Goal: Navigation & Orientation: Find specific page/section

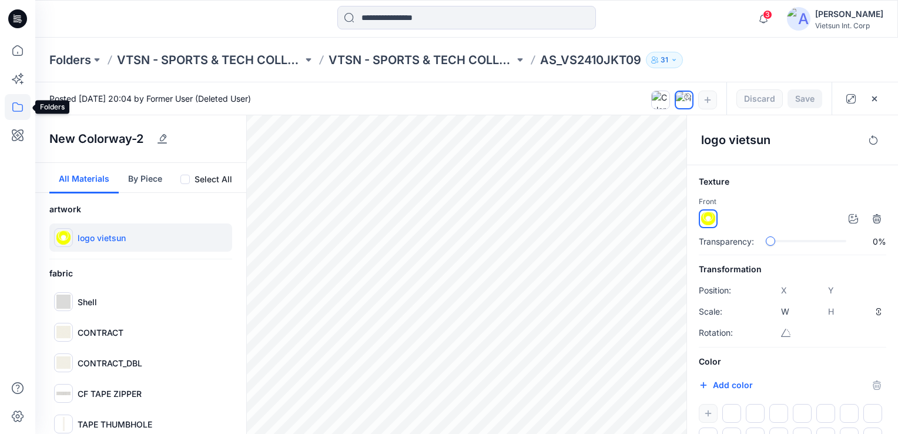
click at [21, 107] on icon at bounding box center [18, 107] width 26 height 26
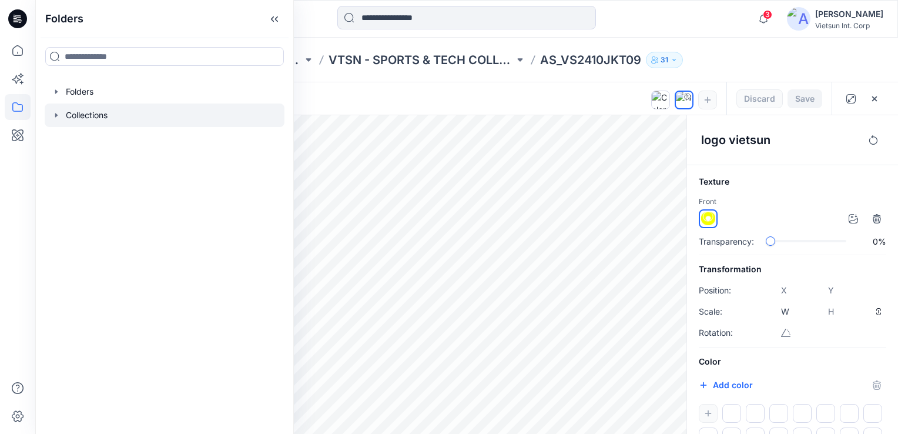
click at [88, 116] on div at bounding box center [165, 115] width 240 height 24
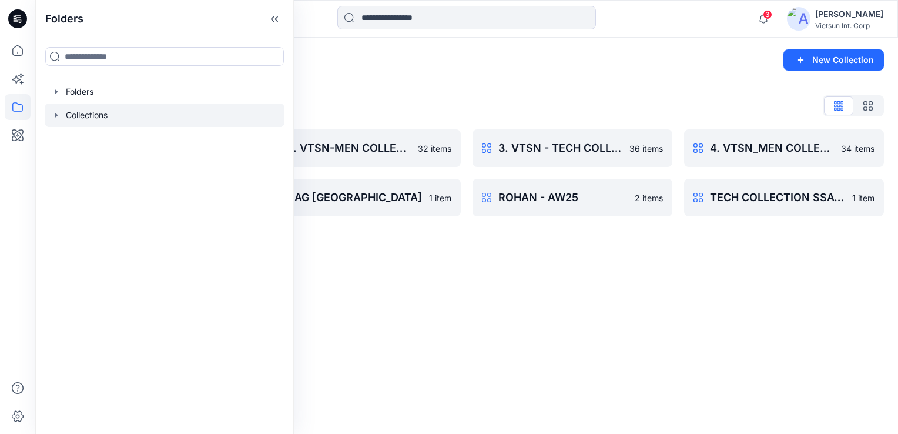
click at [506, 340] on div "Collections New Collection Collections List 1. VTSN - TECH COLLECTION SSAW25 17…" at bounding box center [466, 236] width 863 height 396
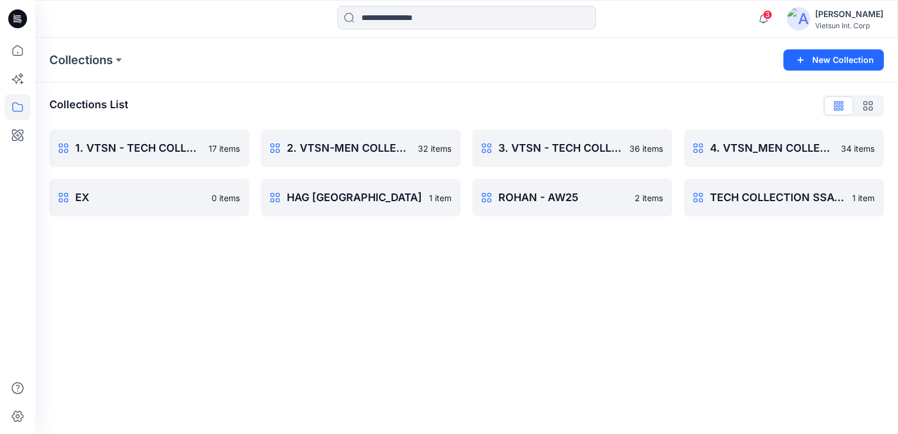
drag, startPoint x: 713, startPoint y: 296, endPoint x: 705, endPoint y: 297, distance: 7.1
click at [711, 297] on div "Collections New Collection Collections List 1. VTSN - TECH COLLECTION SSAW25 17…" at bounding box center [466, 236] width 863 height 396
click at [82, 62] on p "Collections" at bounding box center [80, 60] width 63 height 16
click at [21, 108] on icon at bounding box center [18, 107] width 26 height 26
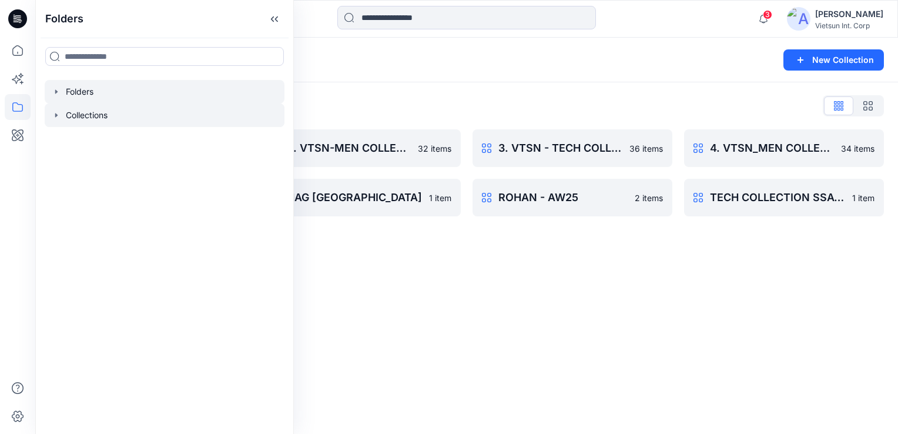
click at [98, 92] on div at bounding box center [165, 92] width 240 height 24
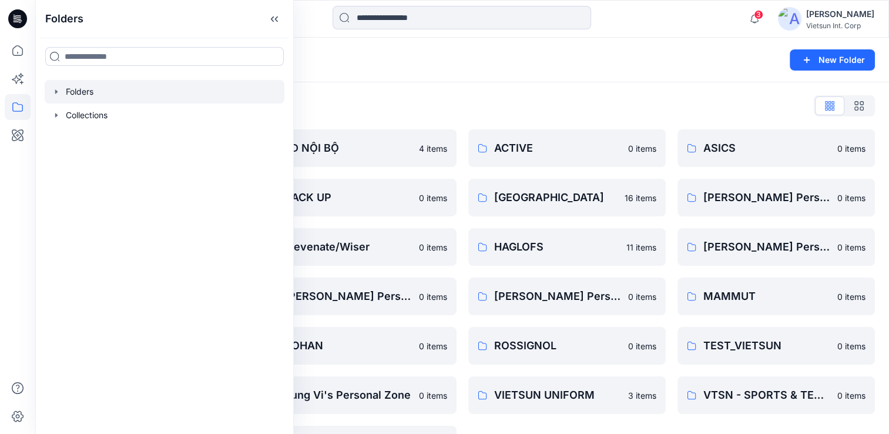
click at [456, 105] on div "Folders List" at bounding box center [462, 105] width 826 height 19
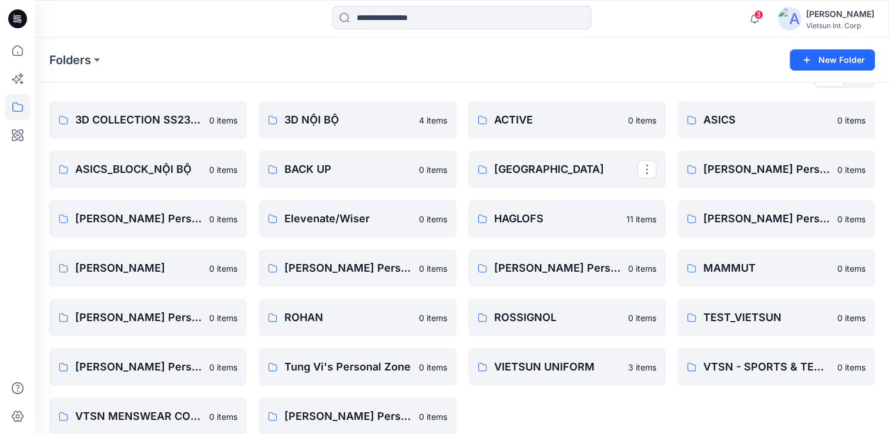
scroll to position [43, 0]
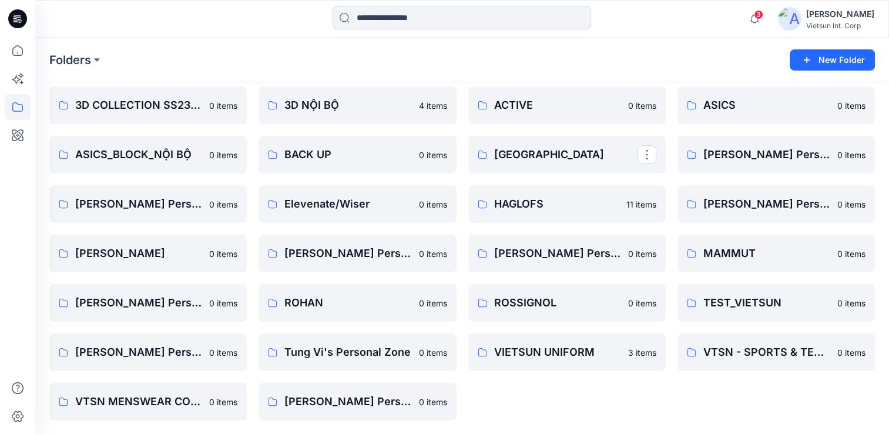
click at [691, 407] on div "ASICS 0 items [PERSON_NAME] Personal Zone 0 items [PERSON_NAME] Personal Zone 0…" at bounding box center [777, 253] width 198 height 334
click at [730, 246] on p "MAMMUT" at bounding box center [775, 253] width 143 height 16
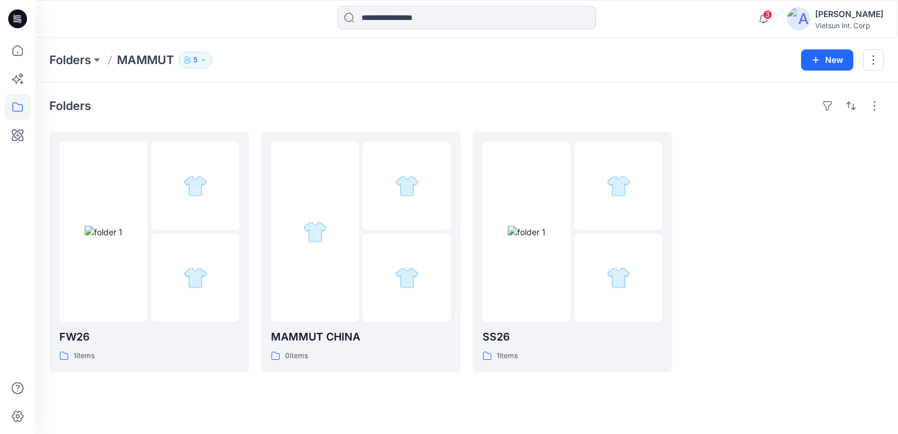
drag, startPoint x: 743, startPoint y: 325, endPoint x: 405, endPoint y: 313, distance: 337.7
click at [741, 325] on div at bounding box center [784, 252] width 200 height 240
click at [302, 340] on p "MAMMUT CHINA" at bounding box center [361, 337] width 180 height 16
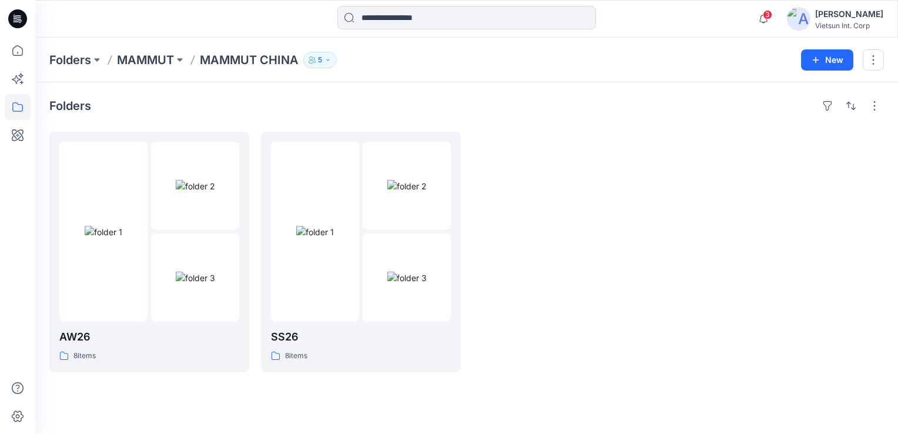
click at [623, 303] on div at bounding box center [573, 252] width 200 height 240
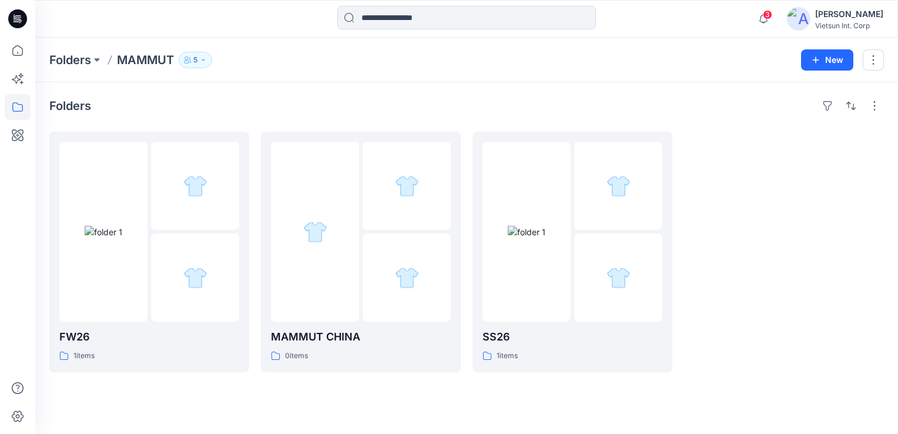
click at [210, 100] on div "Folders" at bounding box center [466, 105] width 835 height 19
click at [89, 55] on p "Folders" at bounding box center [70, 60] width 42 height 16
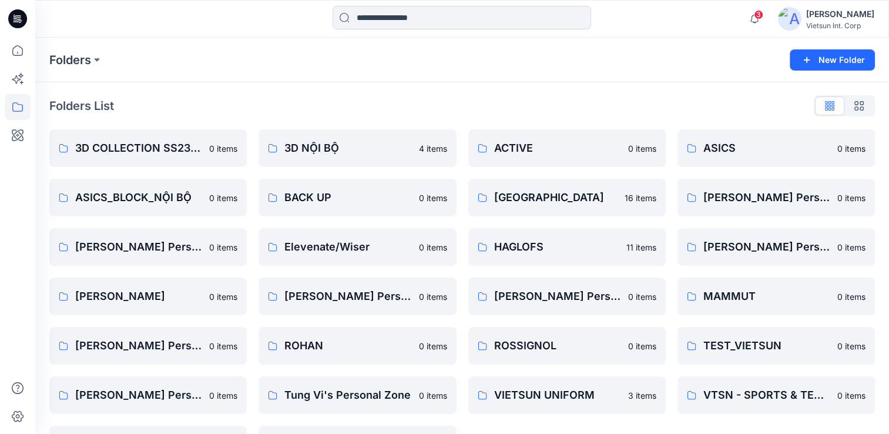
click at [346, 114] on div "Folders List" at bounding box center [462, 105] width 826 height 19
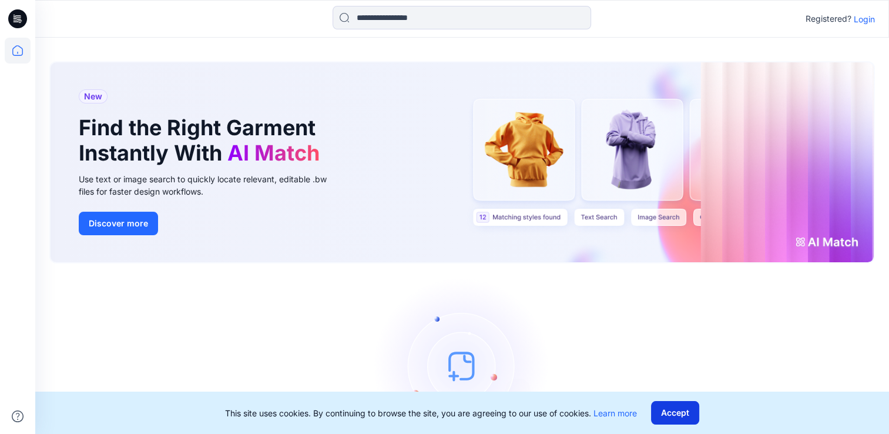
click at [681, 417] on button "Accept" at bounding box center [675, 413] width 48 height 24
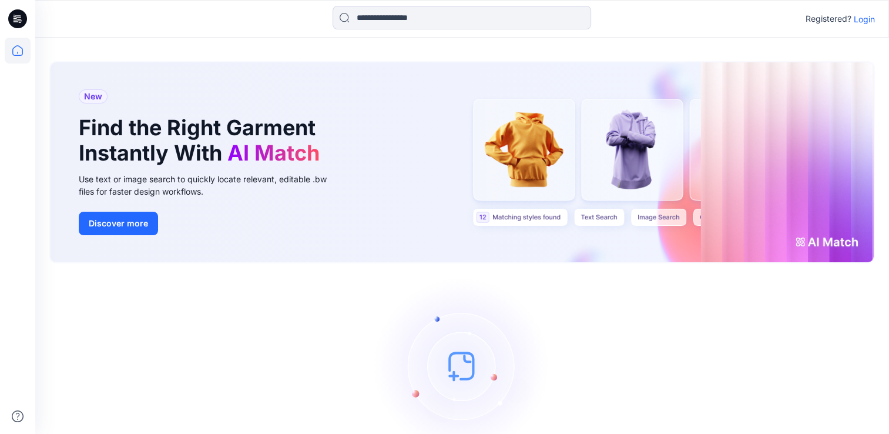
click at [863, 21] on p "Login" at bounding box center [864, 19] width 21 height 12
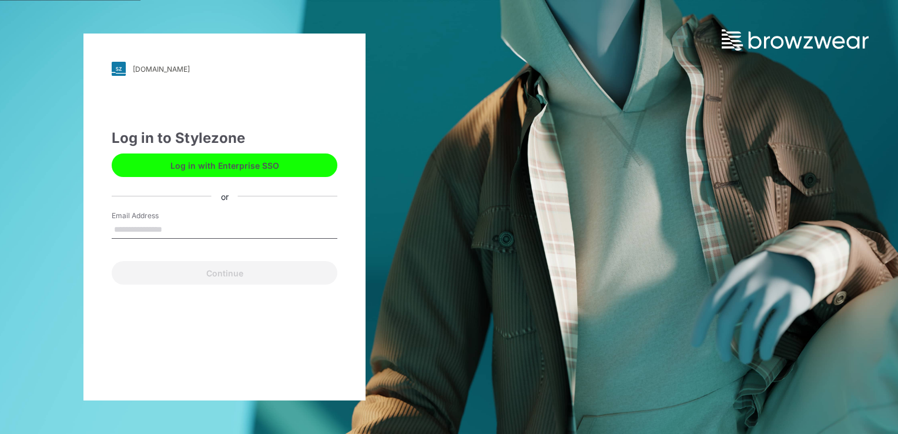
click at [222, 234] on input "Email Address" at bounding box center [225, 230] width 226 height 18
type input "**********"
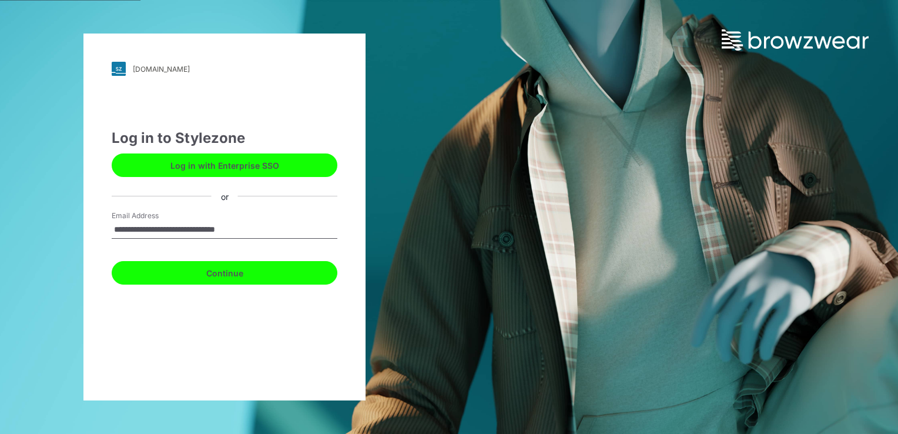
click at [225, 272] on button "Continue" at bounding box center [225, 273] width 226 height 24
click at [246, 277] on button "Continue" at bounding box center [225, 273] width 226 height 24
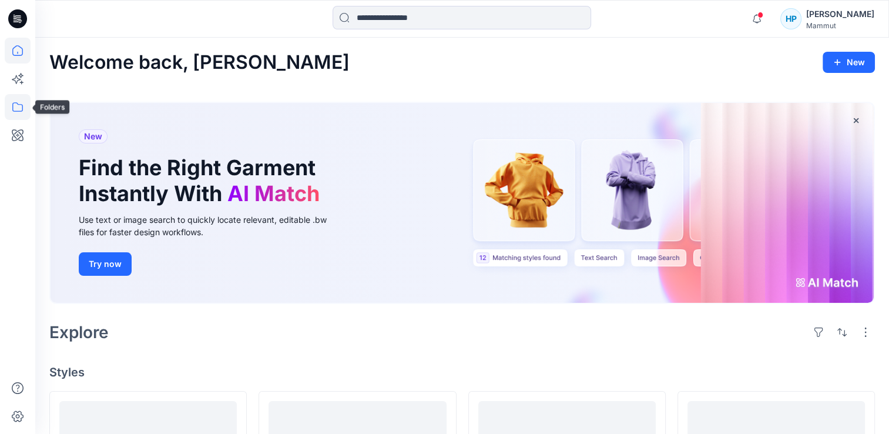
click at [19, 112] on icon at bounding box center [18, 107] width 26 height 26
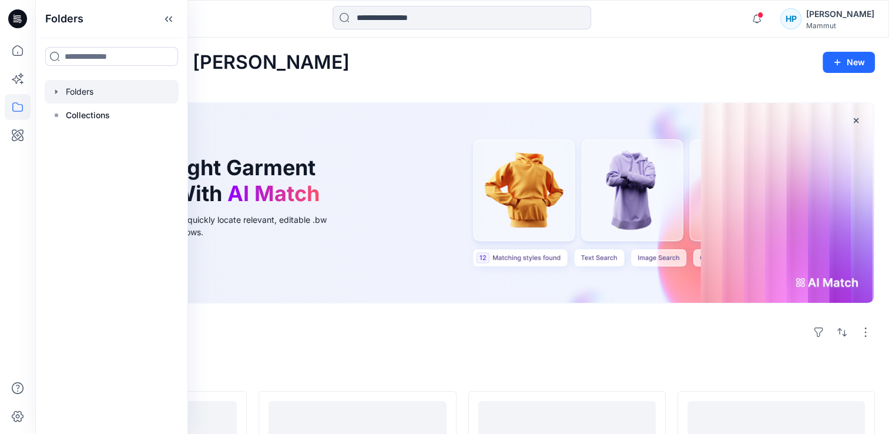
click at [68, 91] on div at bounding box center [112, 92] width 134 height 24
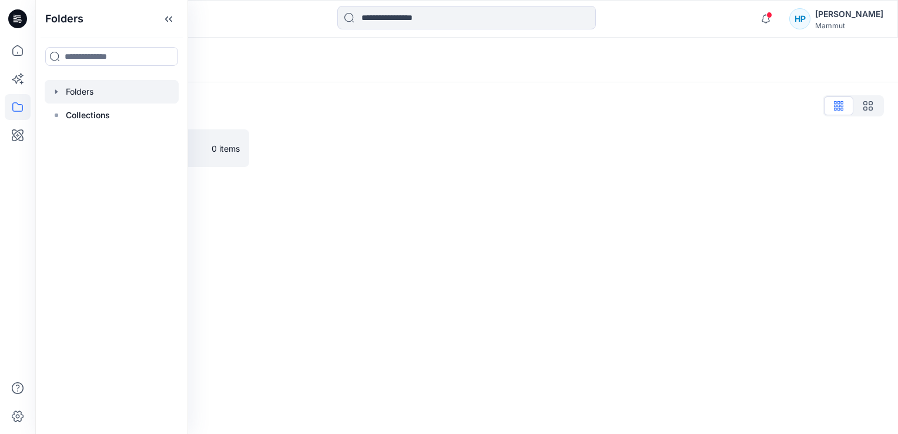
click at [349, 63] on div "Folders" at bounding box center [420, 60] width 743 height 16
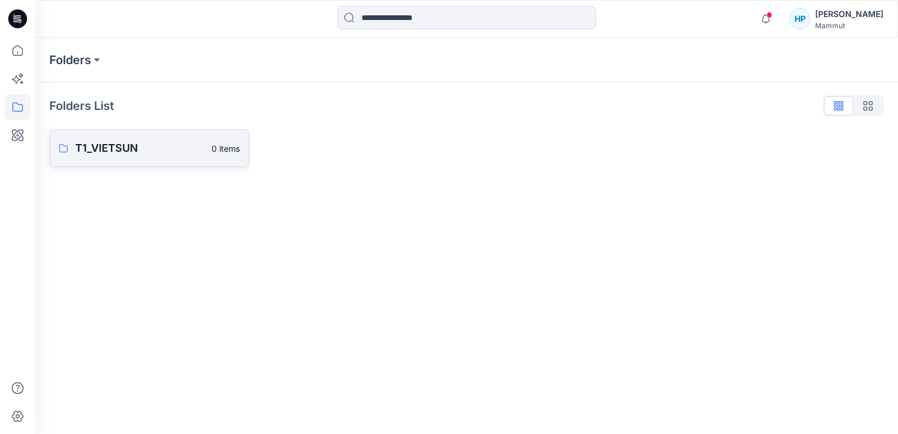
click at [166, 160] on link "T1_VIETSUN 0 items" at bounding box center [149, 148] width 200 height 38
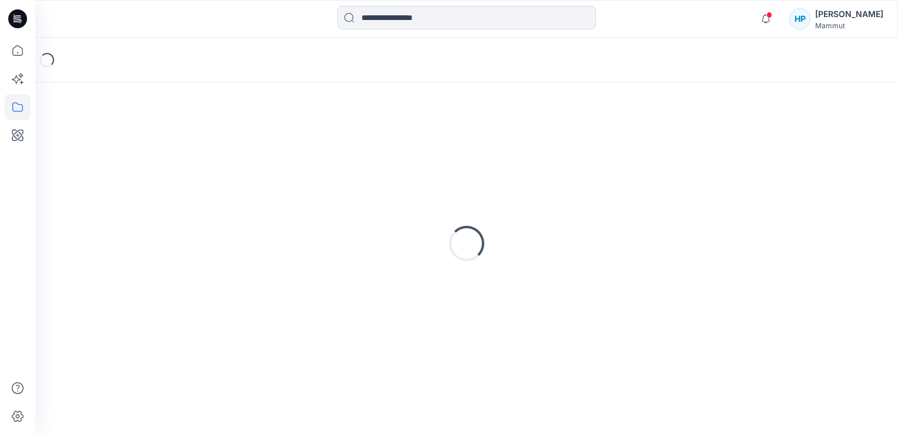
click at [166, 160] on div "Loading..." at bounding box center [466, 243] width 835 height 294
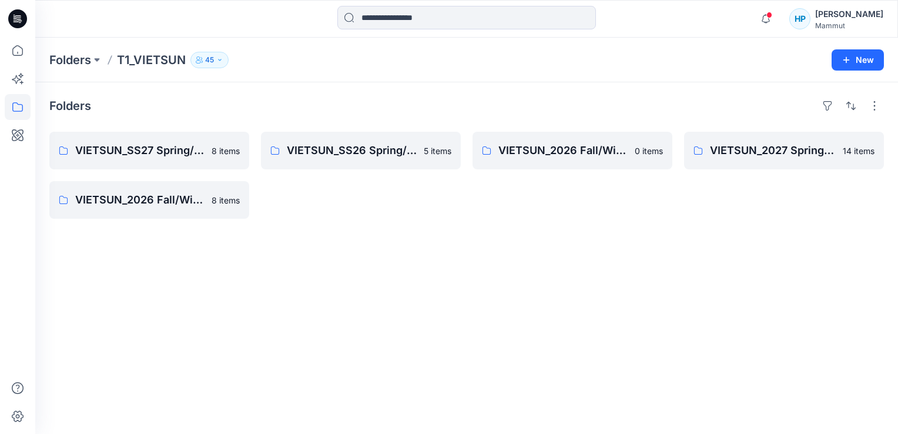
click at [334, 236] on div "Folders VIETSUN_SS27 Spring/Summer CHINA 8 items VIETSUN_2026 Fall/Winter Stand…" at bounding box center [466, 258] width 863 height 352
click at [308, 213] on div "VIETSUN_SS26 Spring/Summer CHINA 5 items" at bounding box center [361, 175] width 200 height 87
click at [220, 63] on button "45" at bounding box center [209, 60] width 38 height 16
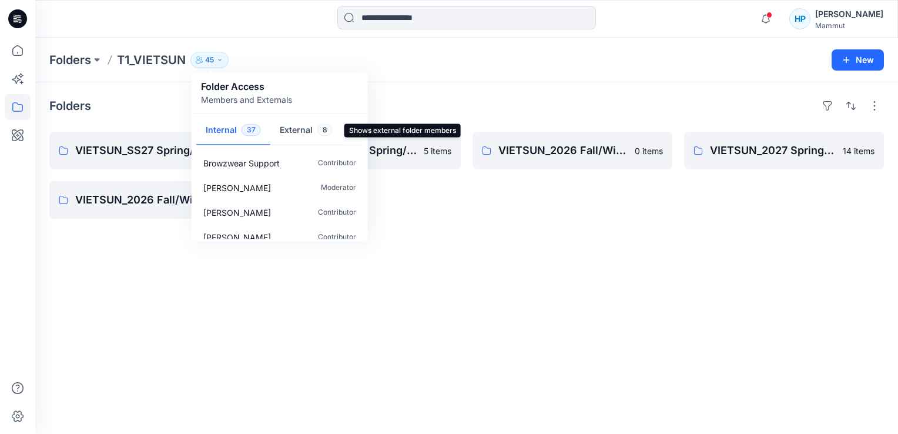
click at [299, 129] on button "External 8" at bounding box center [306, 131] width 72 height 30
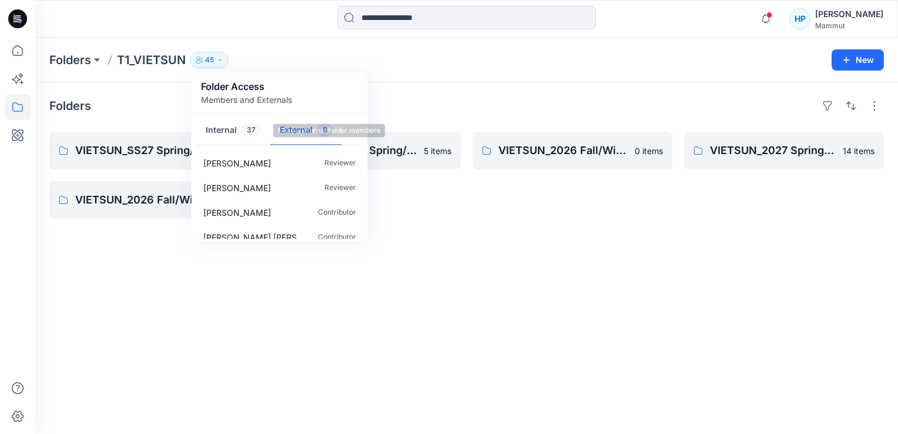
click at [233, 131] on button "Internal 37" at bounding box center [233, 131] width 74 height 30
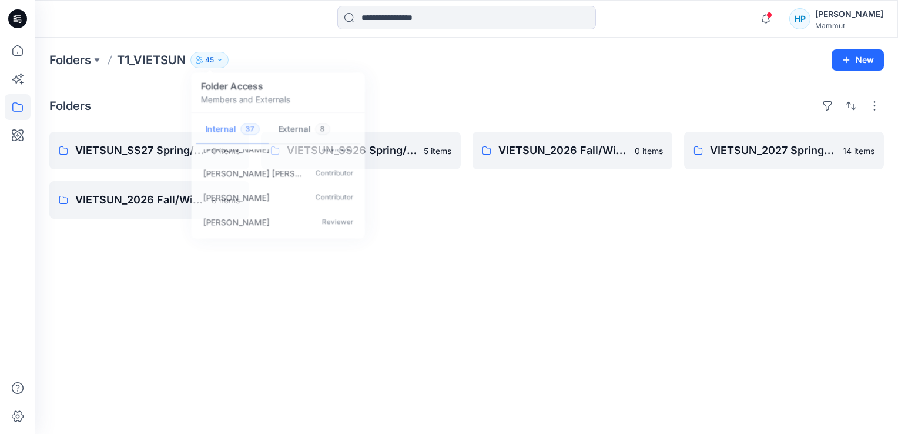
click at [468, 263] on div "Folders VIETSUN_SS27 Spring/Summer CHINA 8 items VIETSUN_2026 Fall/Winter Stand…" at bounding box center [466, 258] width 863 height 352
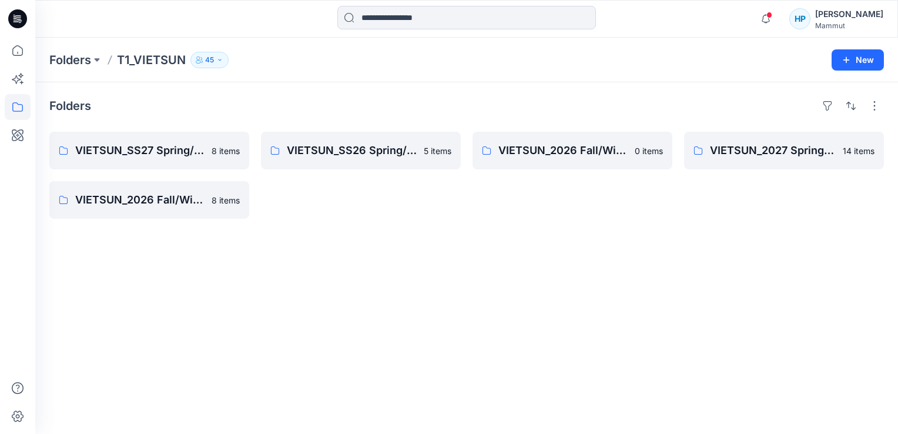
click at [222, 64] on button "45" at bounding box center [209, 60] width 38 height 16
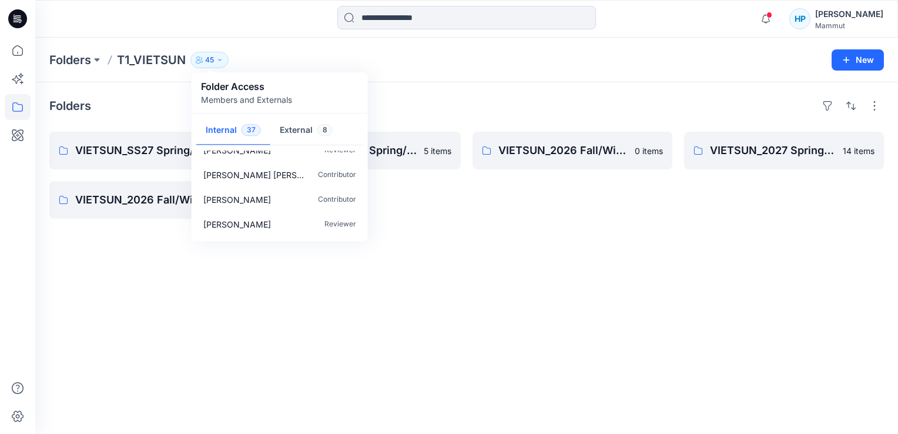
click at [254, 105] on p "Members and Externals" at bounding box center [246, 99] width 91 height 12
click at [259, 100] on p "Members and Externals" at bounding box center [246, 99] width 91 height 12
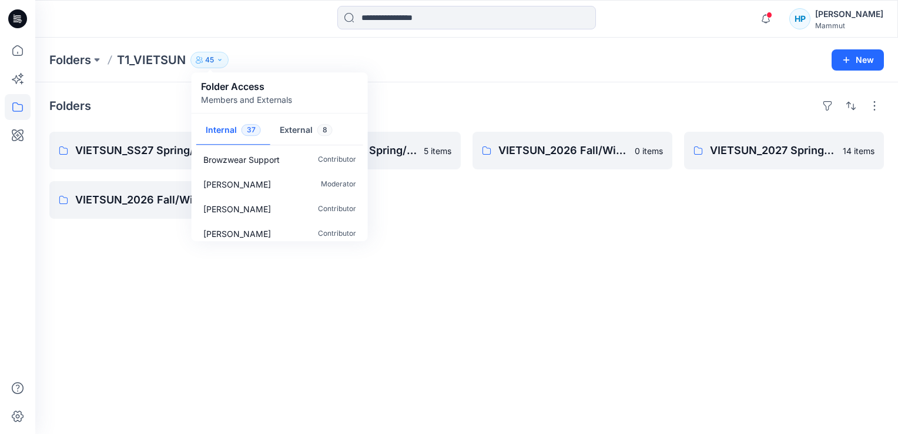
scroll to position [0, 0]
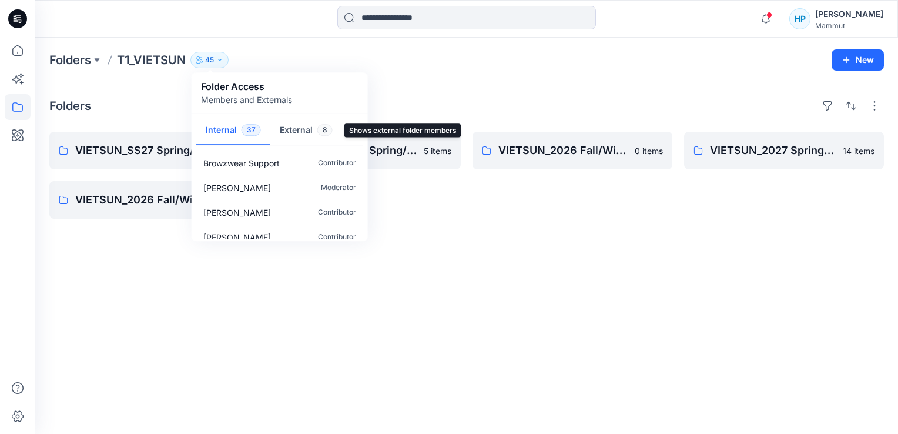
click at [307, 134] on button "External 8" at bounding box center [306, 131] width 72 height 30
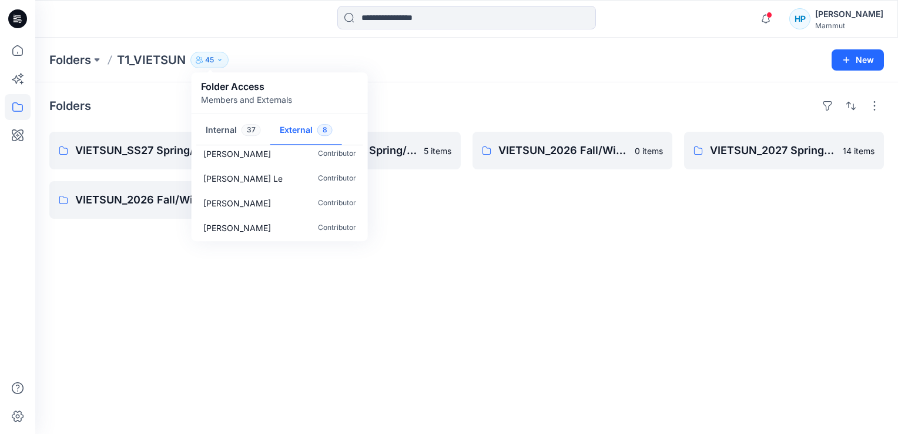
scroll to position [109, 0]
click at [233, 130] on button "Internal 37" at bounding box center [233, 131] width 74 height 30
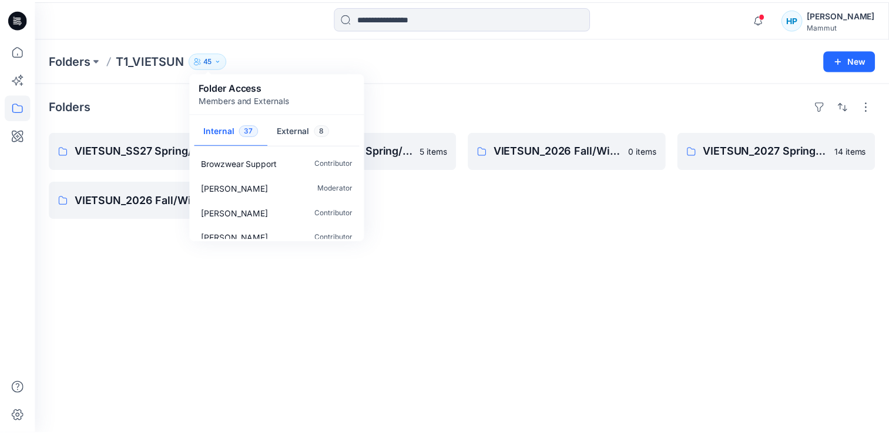
scroll to position [0, 0]
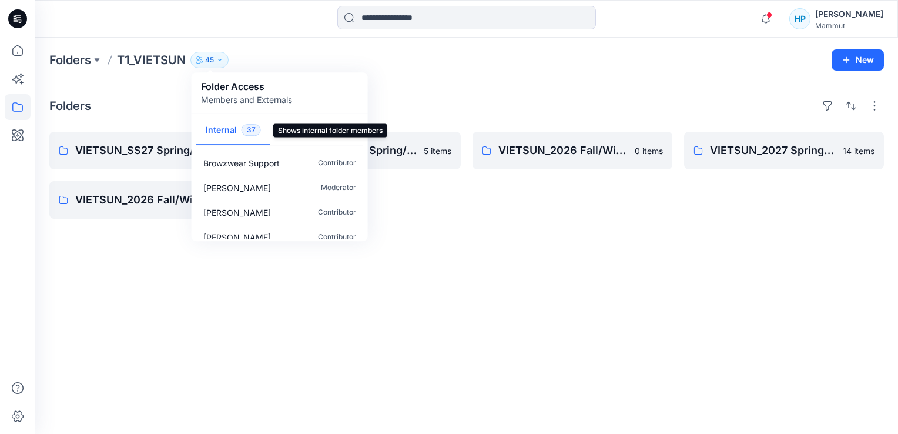
click at [383, 286] on div "Folders VIETSUN_SS27 Spring/Summer CHINA 8 items VIETSUN_2026 Fall/Winter Stand…" at bounding box center [466, 258] width 863 height 352
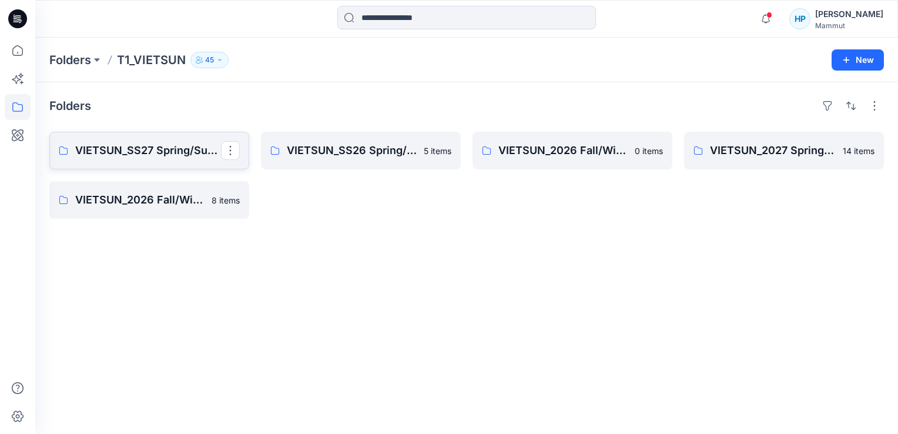
click at [150, 155] on p "VIETSUN_SS27 Spring/Summer CHINA" at bounding box center [148, 150] width 146 height 16
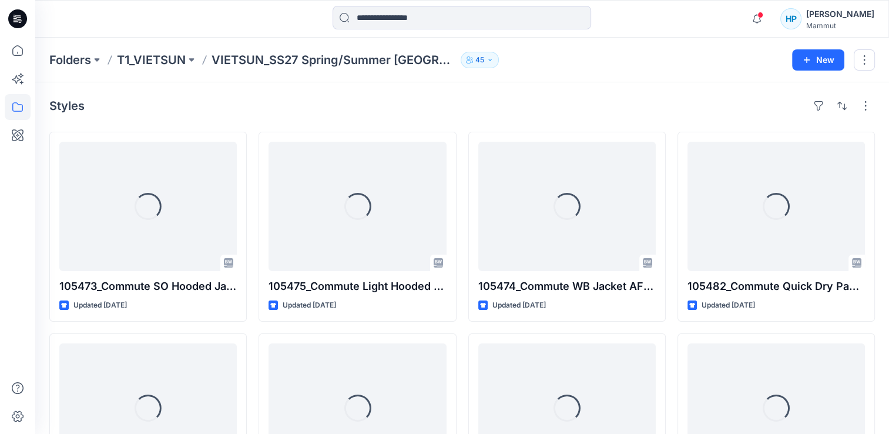
click at [476, 58] on p "45" at bounding box center [480, 59] width 9 height 13
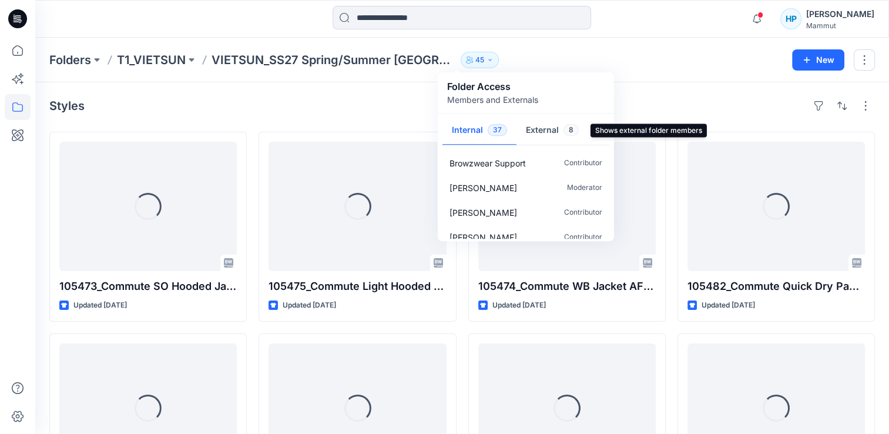
click at [534, 126] on button "External 8" at bounding box center [553, 131] width 72 height 30
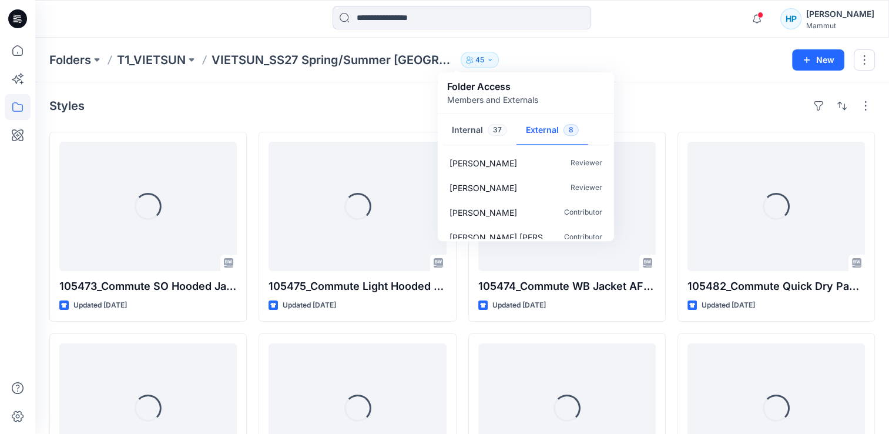
click at [651, 107] on div "Styles" at bounding box center [462, 105] width 826 height 19
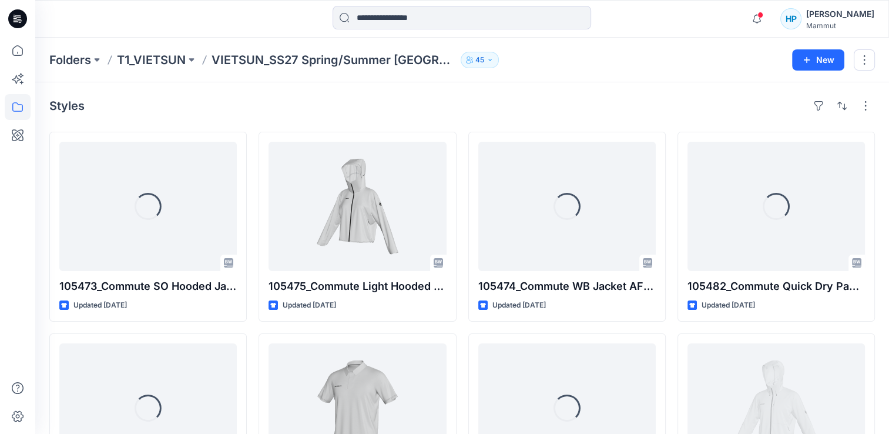
click at [802, 24] on div "HP" at bounding box center [791, 18] width 21 height 21
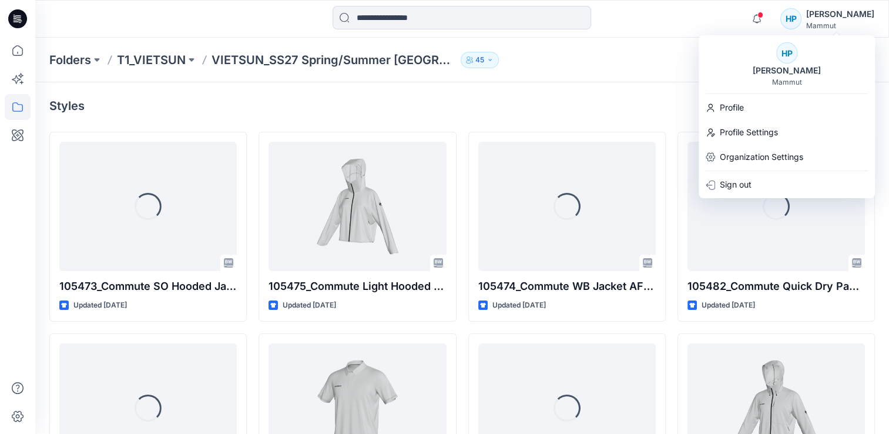
click at [651, 102] on div "Styles" at bounding box center [462, 105] width 826 height 19
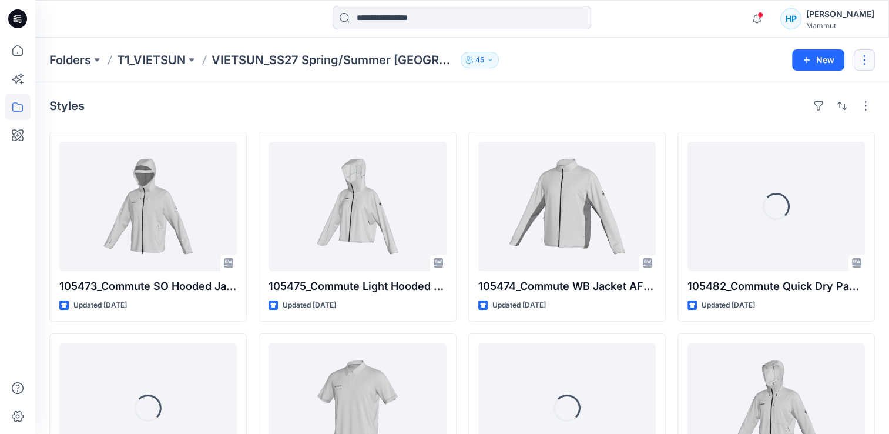
click at [865, 55] on button "button" at bounding box center [864, 59] width 21 height 21
click at [766, 89] on button "Edit" at bounding box center [809, 88] width 127 height 22
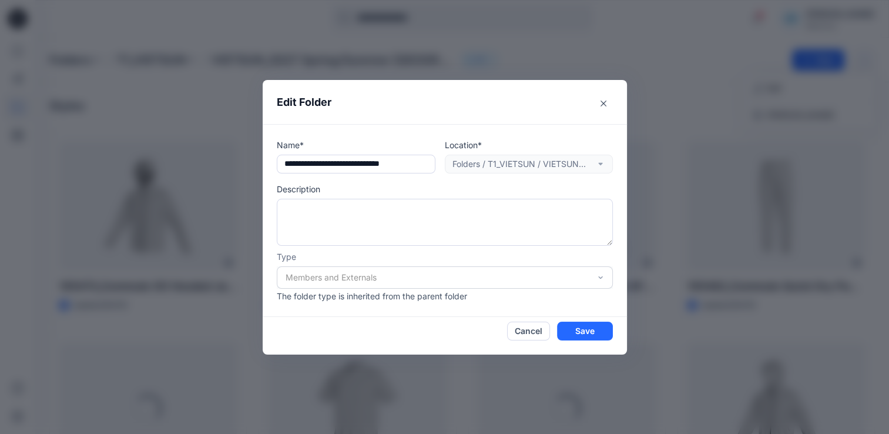
click at [600, 272] on div "Members and Externals" at bounding box center [445, 277] width 336 height 22
click at [601, 283] on div "Members and Externals" at bounding box center [445, 277] width 336 height 22
click at [602, 281] on div "Members and Externals" at bounding box center [445, 277] width 336 height 22
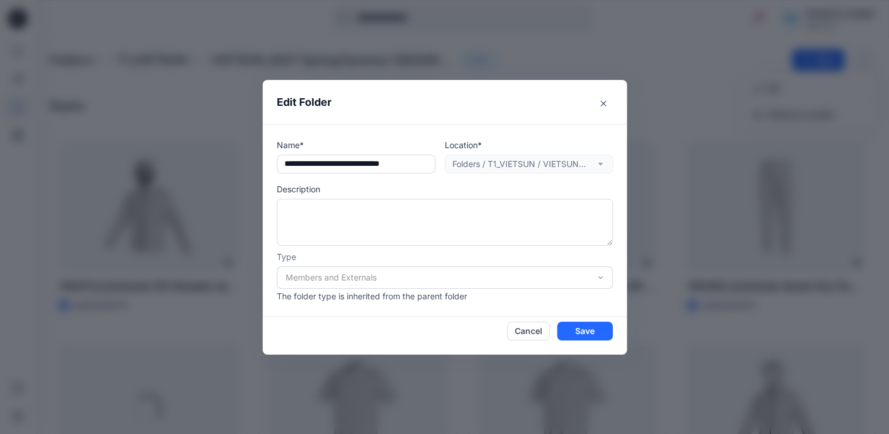
drag, startPoint x: 602, startPoint y: 281, endPoint x: 695, endPoint y: 73, distance: 228.1
click at [695, 73] on div "**********" at bounding box center [444, 217] width 889 height 434
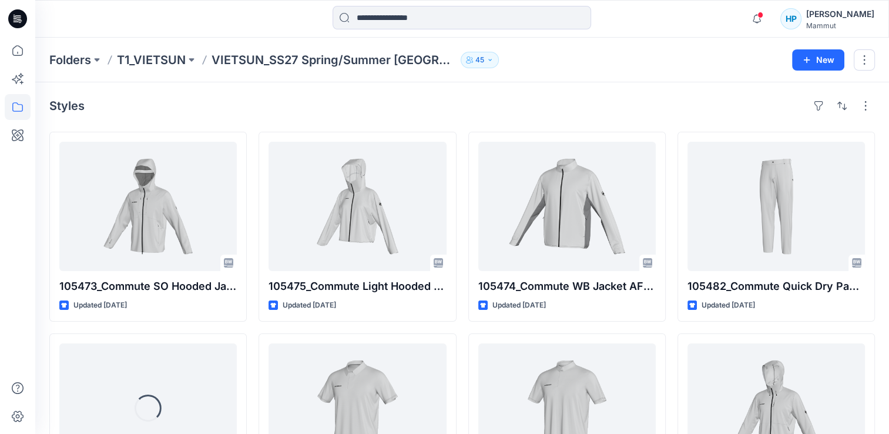
click at [600, 99] on div "Styles" at bounding box center [462, 105] width 826 height 19
click at [416, 91] on div "Styles 105473_Commute SO Hooded Jacket Men AF Updated 24 days ago Loading... 10…" at bounding box center [462, 309] width 854 height 454
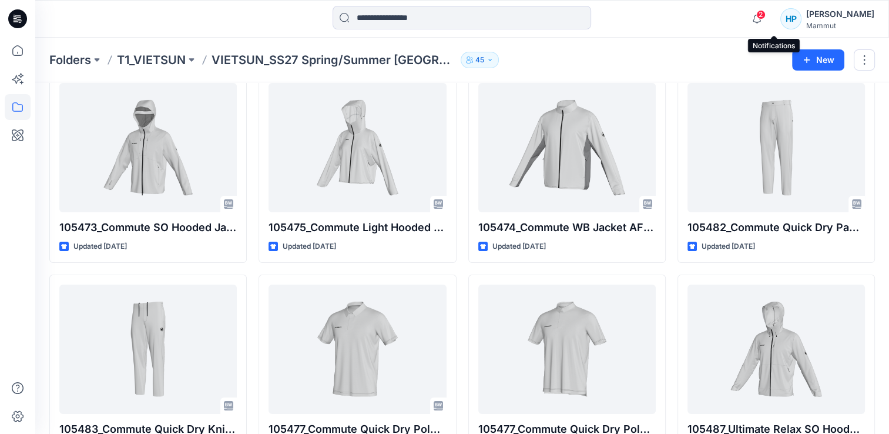
click at [766, 12] on span "2" at bounding box center [761, 14] width 9 height 9
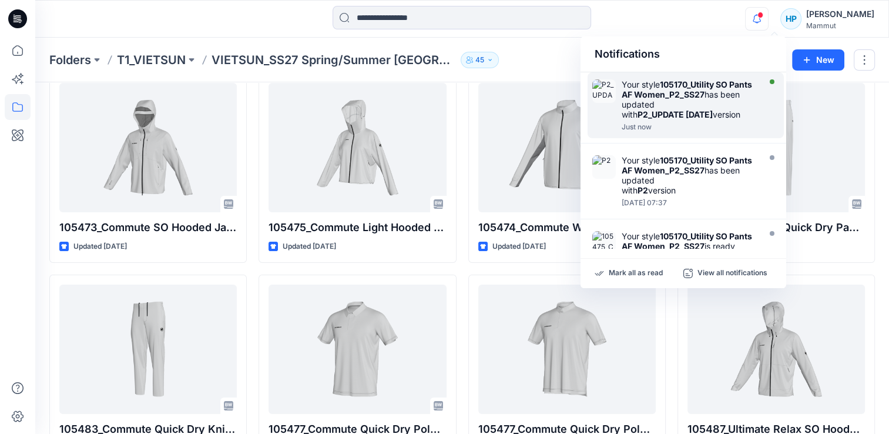
click at [710, 131] on div "Your style 105170_Utility SO Pants AF Women_P2_SS27 has been updated with P2_UP…" at bounding box center [692, 105] width 141 height 52
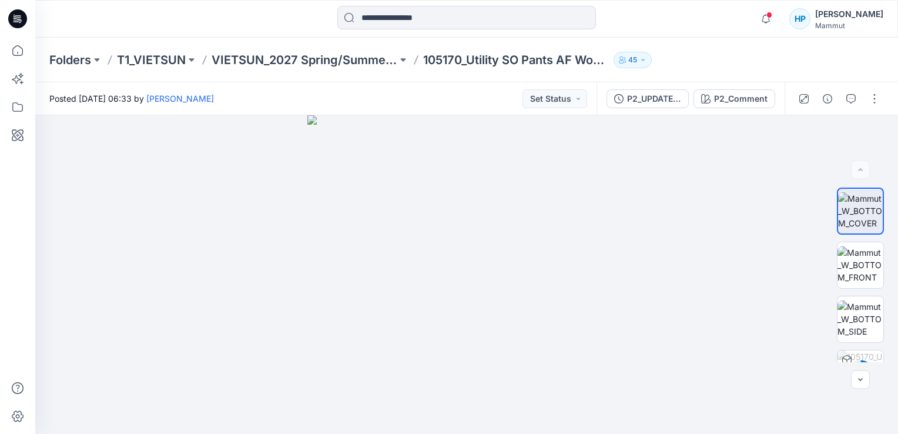
click at [751, 46] on div "Folders T1_VIETSUN VIETSUN_2027 Spring/Summer Standard 105170_Utility SO Pants …" at bounding box center [466, 60] width 863 height 45
